Goal: Transaction & Acquisition: Download file/media

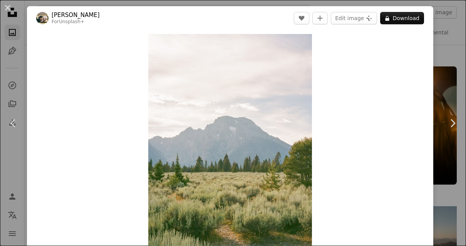
scroll to position [6114, 0]
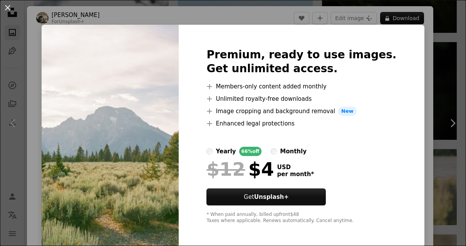
click at [423, 61] on div "An X shape Premium, ready to use images. Get unlimited access. A plus sign Memb…" at bounding box center [233, 123] width 466 height 246
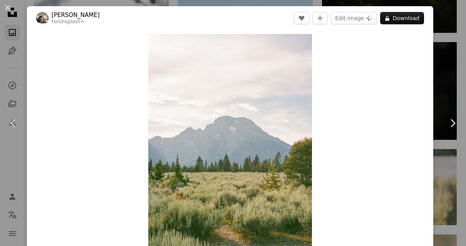
click at [7, 12] on button "An X shape" at bounding box center [7, 7] width 9 height 9
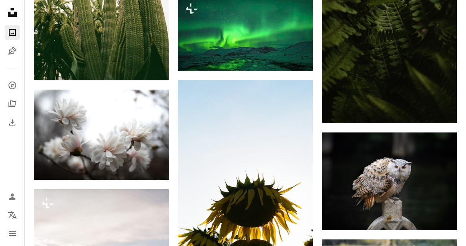
scroll to position [6024, 0]
click at [113, 141] on img at bounding box center [101, 134] width 135 height 90
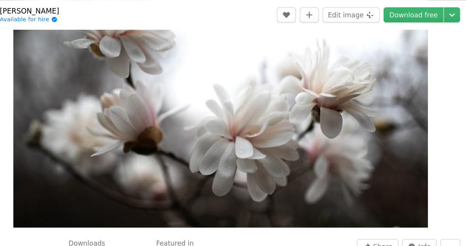
scroll to position [66, 0]
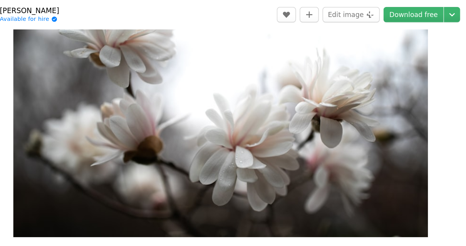
click at [299, 135] on img "Zoom in on this image" at bounding box center [230, 80] width 336 height 224
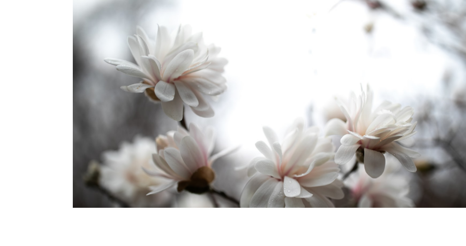
scroll to position [6061, 0]
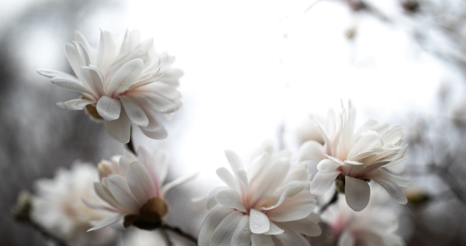
click at [447, 16] on img "Zoom out on this image" at bounding box center [233, 156] width 467 height 312
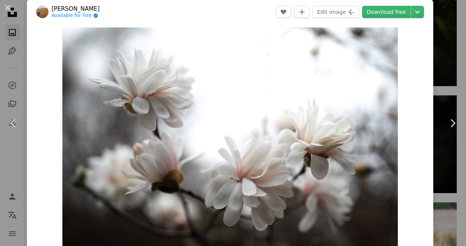
scroll to position [6, 0]
click at [406, 11] on link "Download free" at bounding box center [386, 12] width 49 height 12
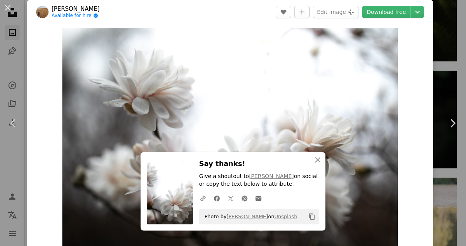
click at [318, 164] on icon "An X shape" at bounding box center [317, 159] width 9 height 9
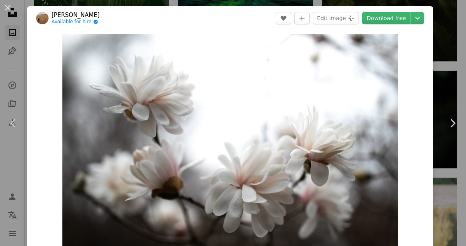
scroll to position [0, 0]
click at [10, 7] on button "An X shape" at bounding box center [7, 7] width 9 height 9
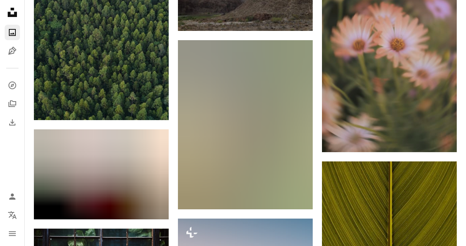
scroll to position [7088, 0]
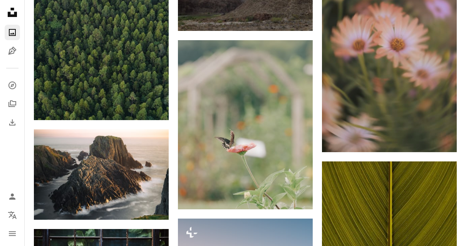
click at [284, 146] on img at bounding box center [245, 124] width 135 height 169
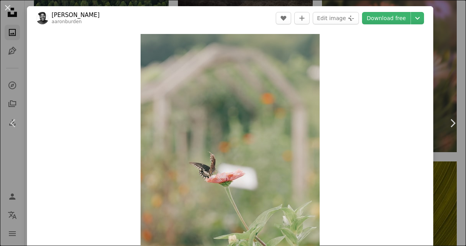
click at [11, 6] on button "An X shape" at bounding box center [7, 7] width 9 height 9
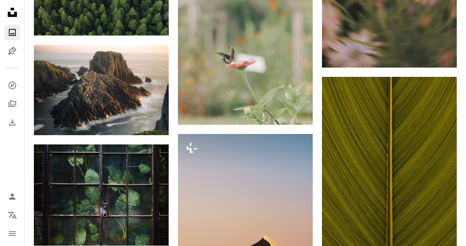
scroll to position [7183, 0]
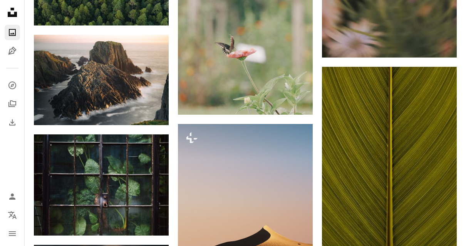
click at [113, 74] on img at bounding box center [101, 80] width 135 height 90
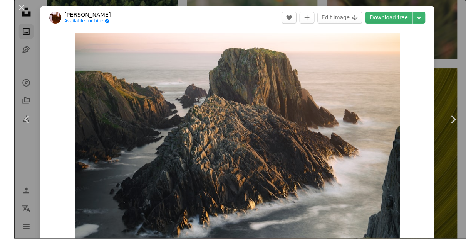
scroll to position [7192, 0]
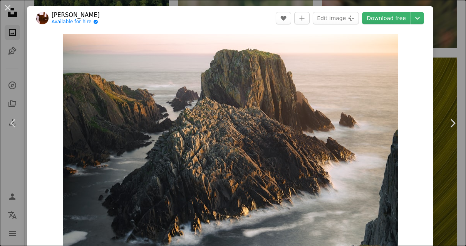
click at [408, 17] on link "Download free" at bounding box center [386, 18] width 49 height 12
click at [424, 21] on icon "Chevron down" at bounding box center [418, 17] width 12 height 9
click at [402, 22] on link "Download free" at bounding box center [386, 18] width 49 height 12
click at [396, 12] on link "Download free" at bounding box center [386, 18] width 49 height 12
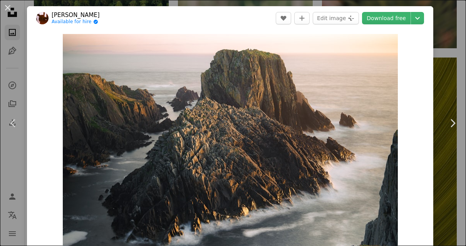
click at [400, 23] on link "Download free" at bounding box center [386, 18] width 49 height 12
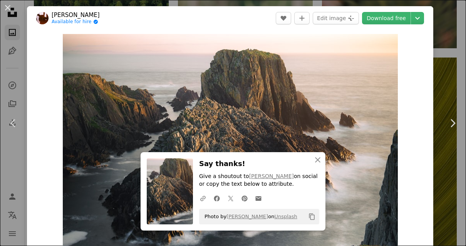
click at [424, 20] on icon "Chevron down" at bounding box center [418, 17] width 12 height 9
click at [389, 21] on link "Download free" at bounding box center [386, 18] width 49 height 12
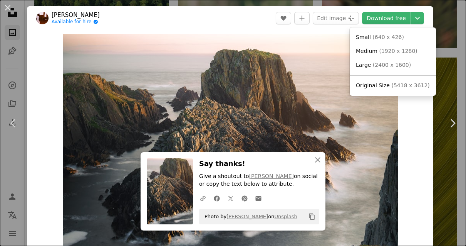
click at [312, 245] on div "An X shape Close Say thanks! Give a shoutout to [PERSON_NAME] on social or copy…" at bounding box center [233, 246] width 466 height 0
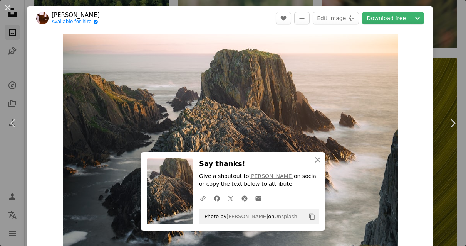
click at [323, 167] on button "An X shape Close" at bounding box center [317, 159] width 15 height 15
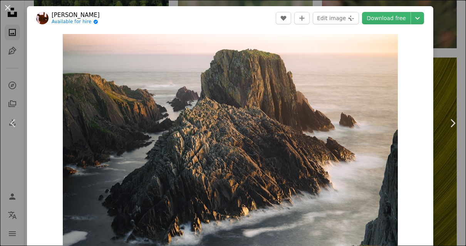
click at [9, 7] on button "An X shape" at bounding box center [7, 7] width 9 height 9
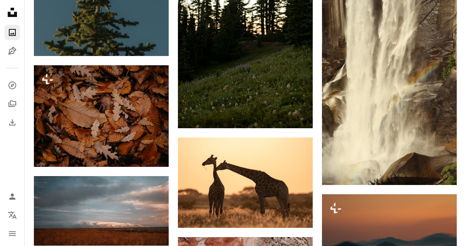
scroll to position [8255, 0]
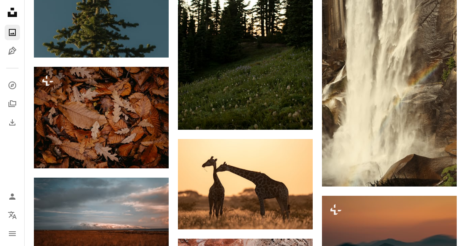
click at [438, 180] on img at bounding box center [389, 85] width 135 height 202
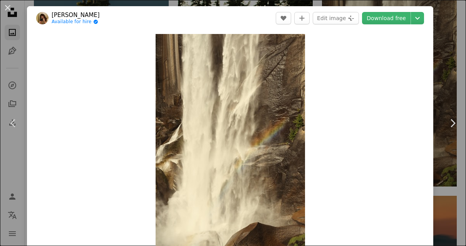
click at [272, 186] on img "Zoom in on this image" at bounding box center [231, 146] width 150 height 224
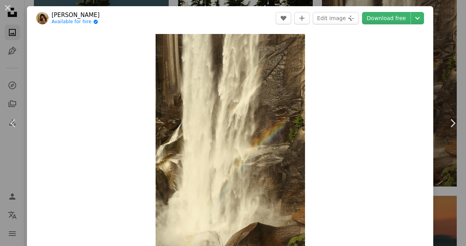
click at [5, 6] on button "An X shape" at bounding box center [7, 7] width 9 height 9
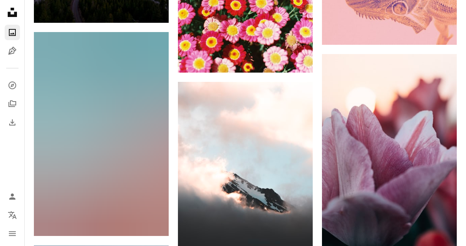
scroll to position [10250, 0]
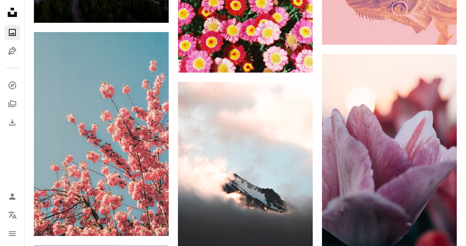
click at [275, 241] on img at bounding box center [245, 183] width 135 height 202
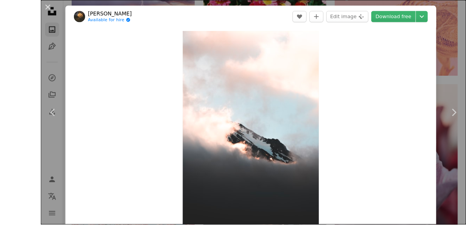
scroll to position [10263, 0]
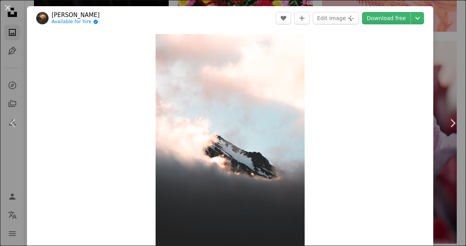
click at [12, 9] on button "An X shape" at bounding box center [7, 7] width 9 height 9
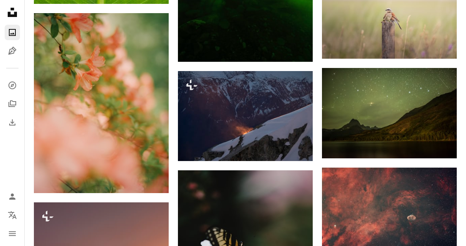
scroll to position [11878, 0]
